Goal: Task Accomplishment & Management: Use online tool/utility

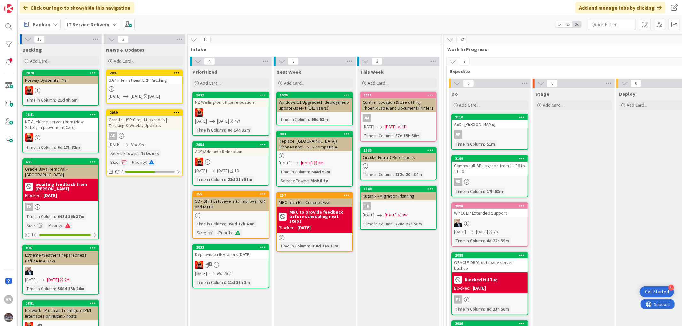
click at [142, 127] on div "Granite - ISP Circuit Upgrades | Tracking & Weekly Updates" at bounding box center [144, 123] width 75 height 14
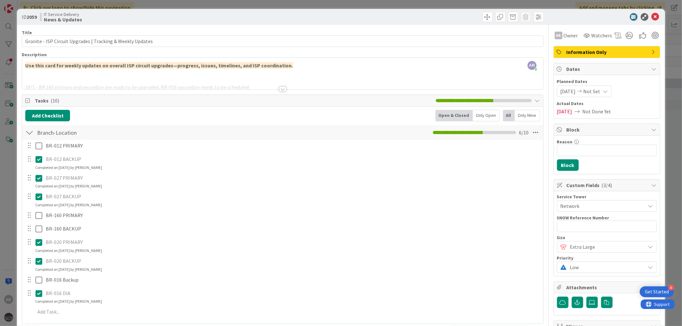
click at [281, 88] on div at bounding box center [282, 89] width 7 height 5
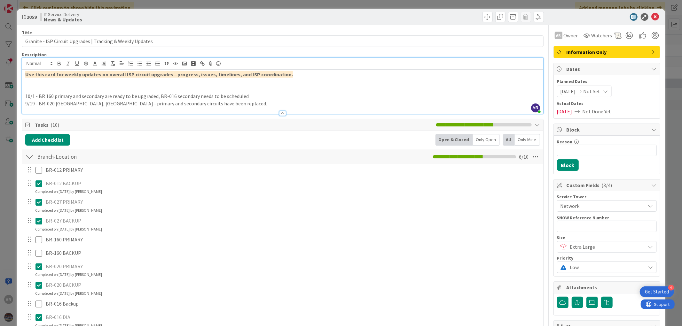
click at [30, 90] on p at bounding box center [282, 88] width 514 height 7
click at [651, 17] on icon at bounding box center [655, 17] width 8 height 8
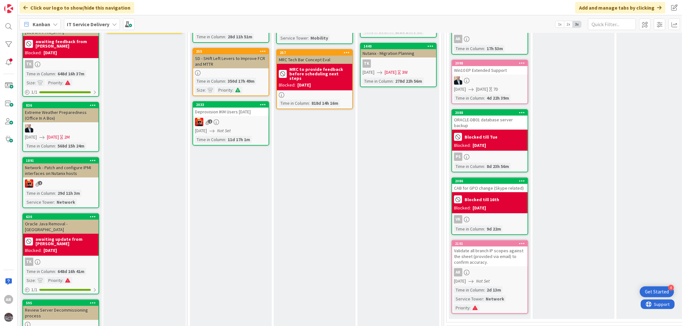
scroll to position [142, 0]
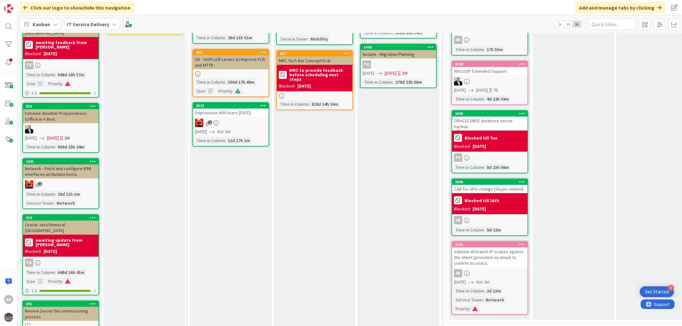
click at [497, 256] on div "Validate all branch IP scopes against the sheet (provided via email) to confirm…" at bounding box center [489, 258] width 75 height 20
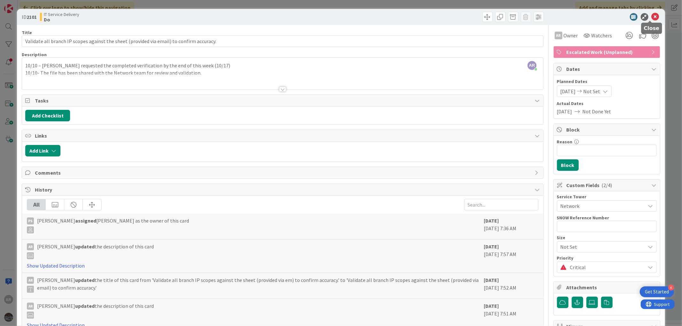
click at [651, 16] on icon at bounding box center [655, 17] width 8 height 8
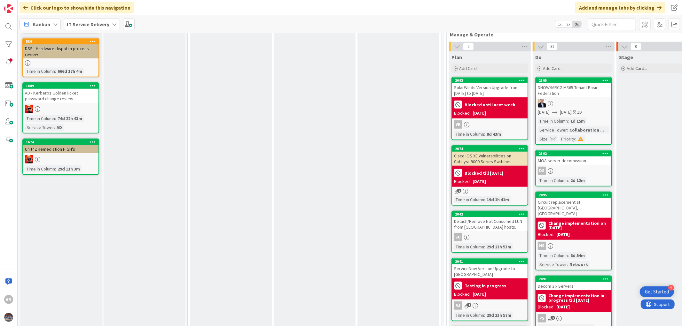
scroll to position [462, 0]
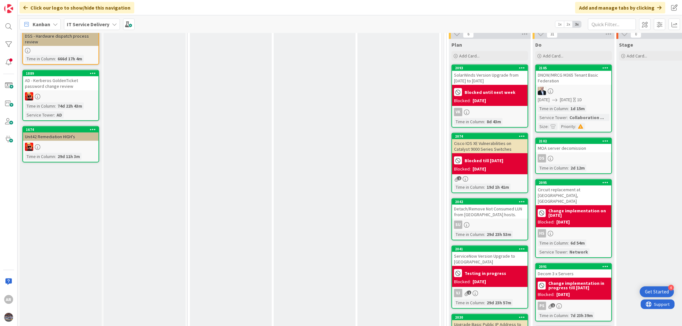
click at [578, 209] on div "Change implementation on [DATE] Blocked: [DATE]" at bounding box center [573, 217] width 75 height 22
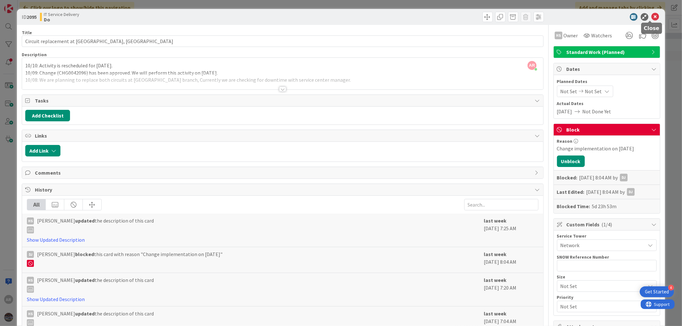
click at [651, 18] on icon at bounding box center [655, 17] width 8 height 8
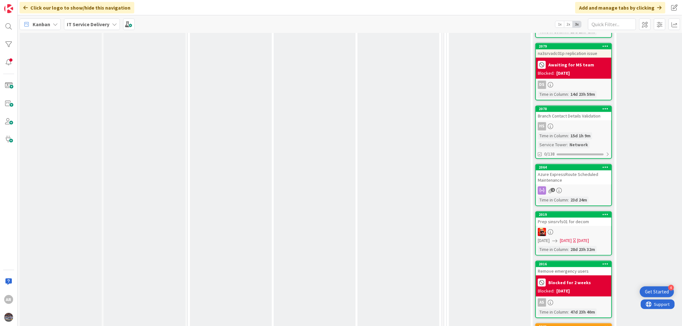
scroll to position [1065, 0]
